Goal: Book appointment/travel/reservation

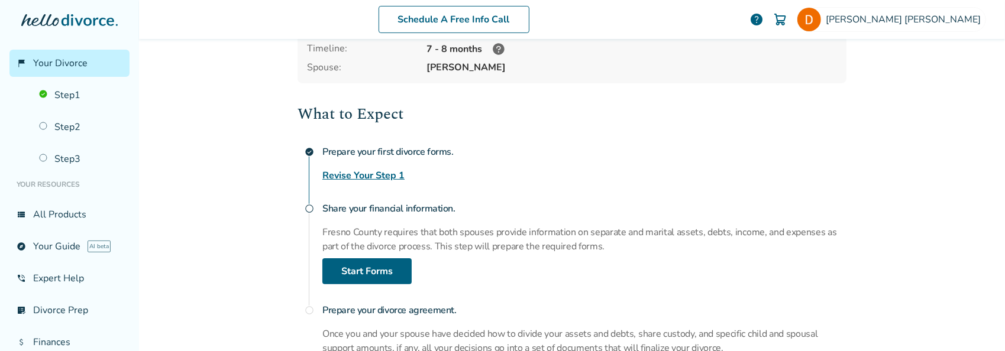
scroll to position [118, 0]
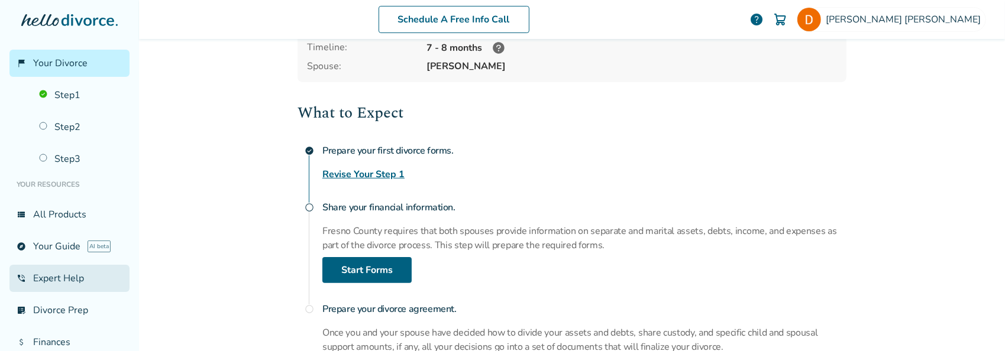
click at [53, 279] on link "phone_in_talk Expert Help" at bounding box center [69, 278] width 120 height 27
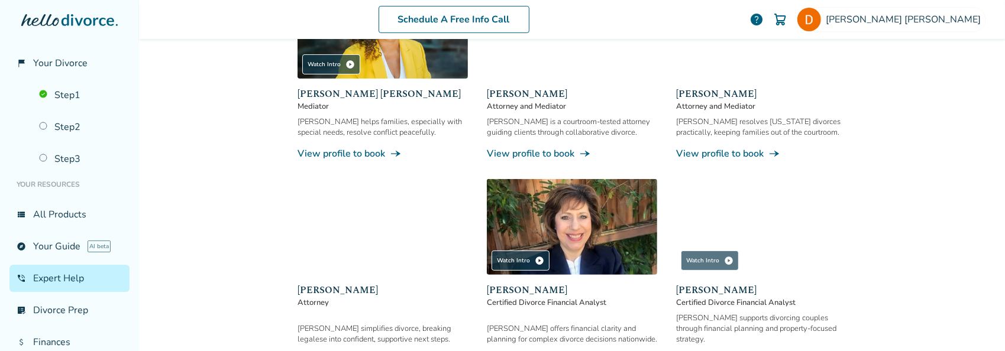
scroll to position [176, 0]
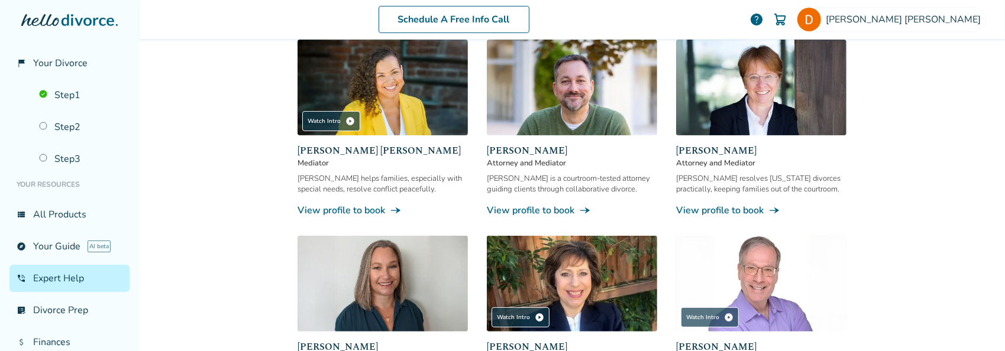
click at [520, 208] on link "View profile to book line_end_arrow_notch" at bounding box center [572, 210] width 170 height 13
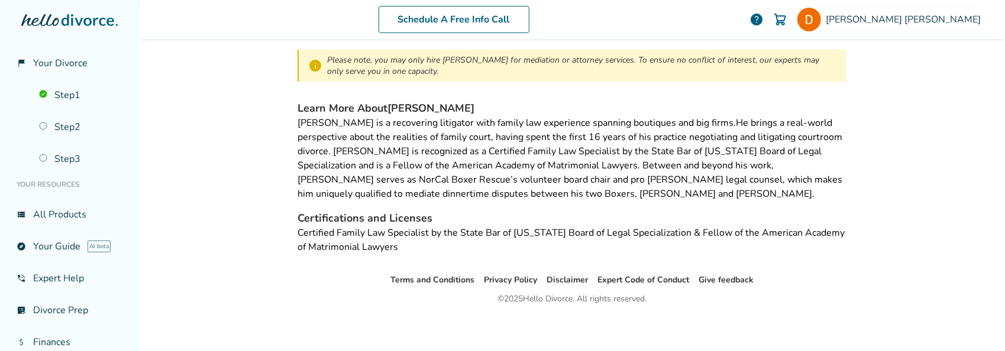
scroll to position [58, 0]
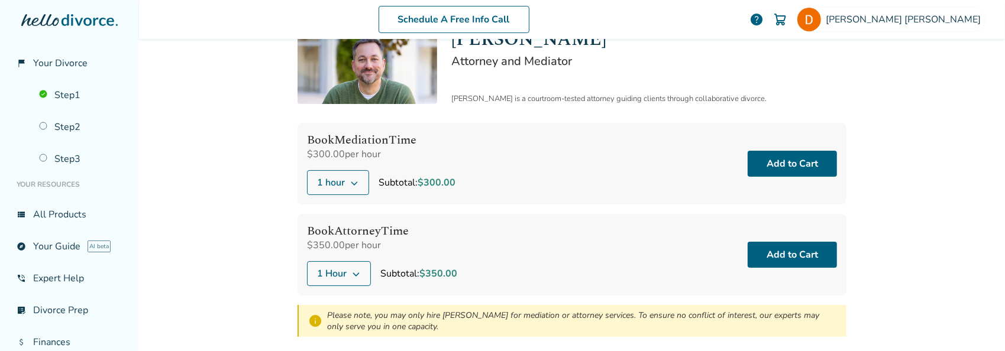
click at [351, 182] on icon at bounding box center [354, 184] width 7 height 4
click at [335, 213] on label "2 hours" at bounding box center [411, 215] width 194 height 12
click at [338, 246] on label "5 hours" at bounding box center [411, 251] width 194 height 12
click at [360, 171] on button "5 hours" at bounding box center [340, 182] width 67 height 25
click at [291, 144] on div "Expert Help / [PERSON_NAME] [PERSON_NAME] Attorney and Mediator [PERSON_NAME] i…" at bounding box center [572, 255] width 568 height 548
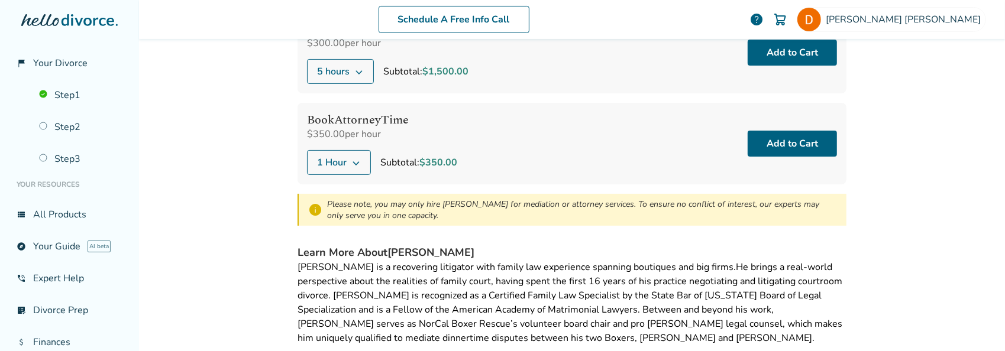
scroll to position [117, 0]
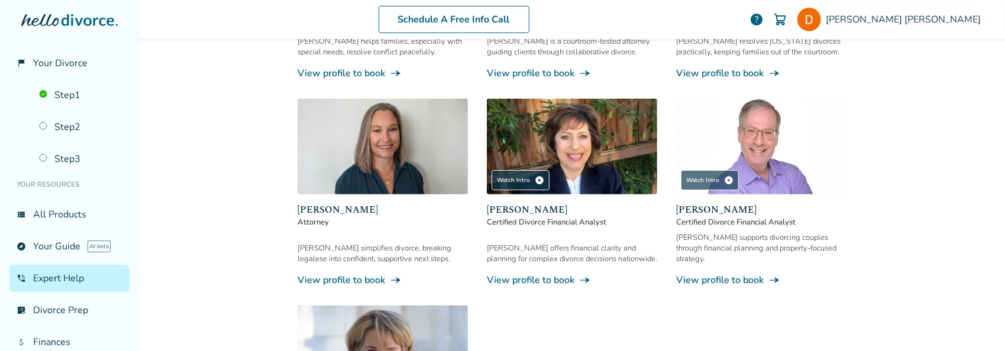
scroll to position [531, 0]
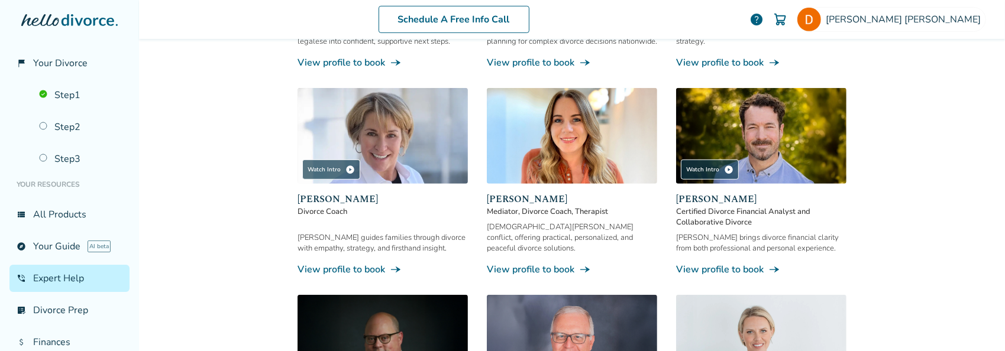
click at [367, 263] on link "View profile to book line_end_arrow_notch" at bounding box center [383, 269] width 170 height 13
